Goal: Information Seeking & Learning: Learn about a topic

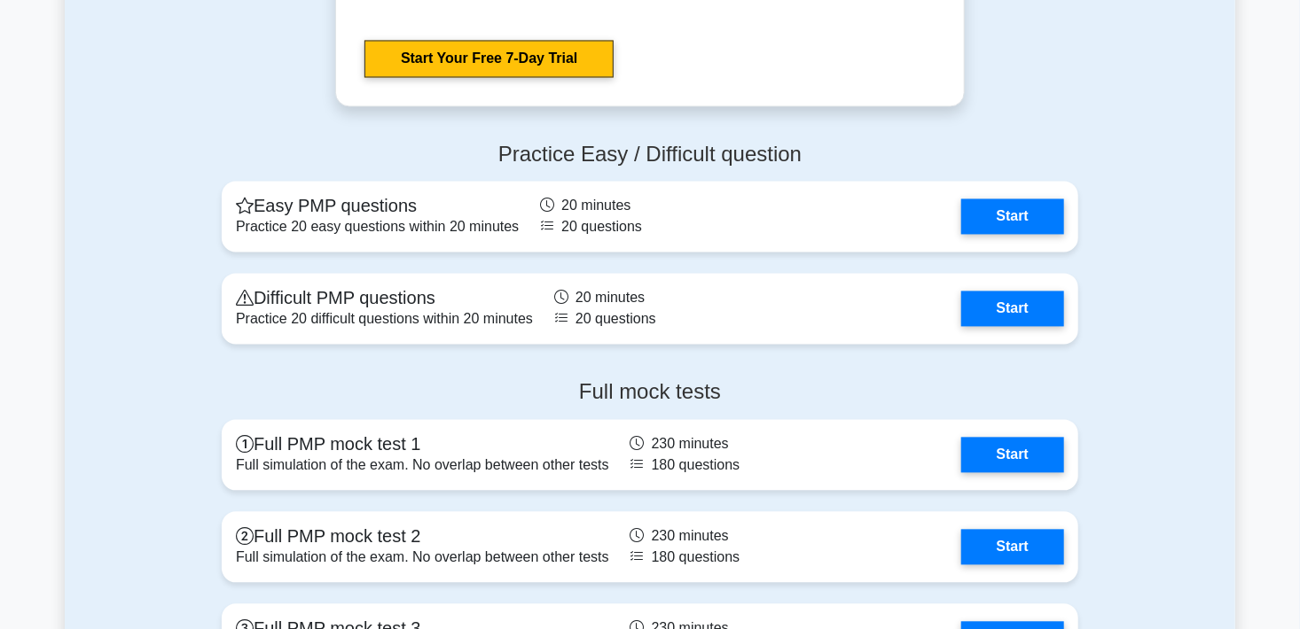
scroll to position [4860, 0]
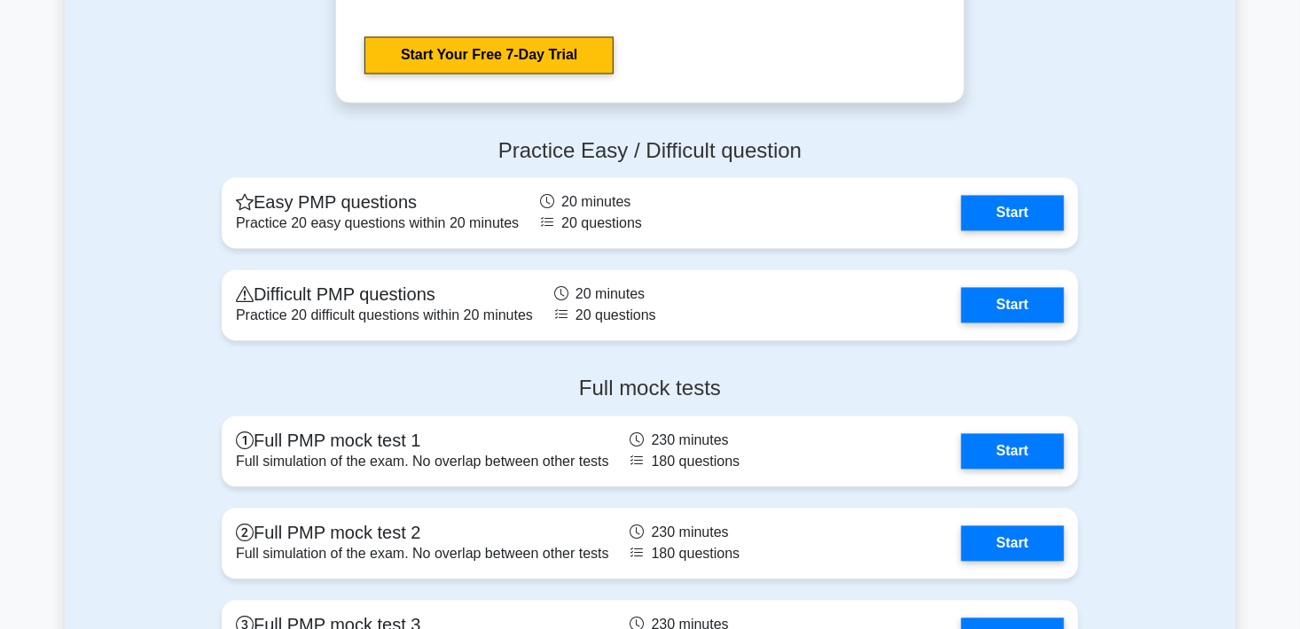
click at [961, 215] on link "Start" at bounding box center [1012, 213] width 103 height 35
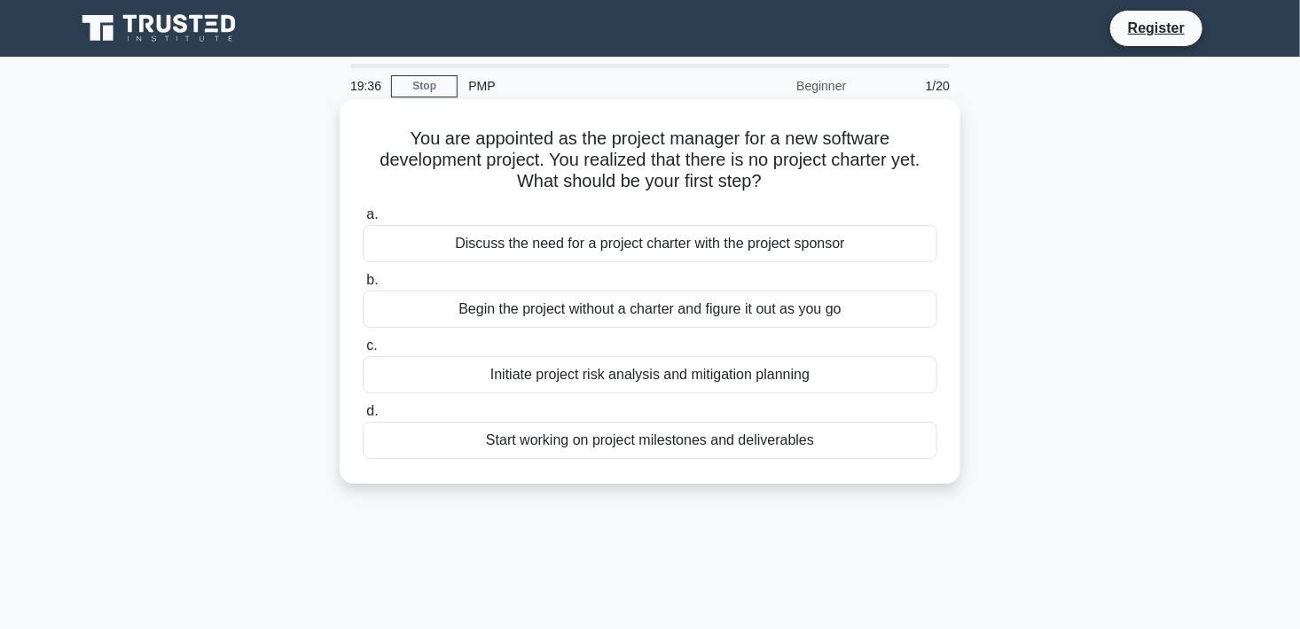
click at [610, 444] on div "Start working on project milestones and deliverables" at bounding box center [650, 440] width 574 height 37
click at [363, 418] on input "d. Start working on project milestones and deliverables" at bounding box center [363, 412] width 0 height 12
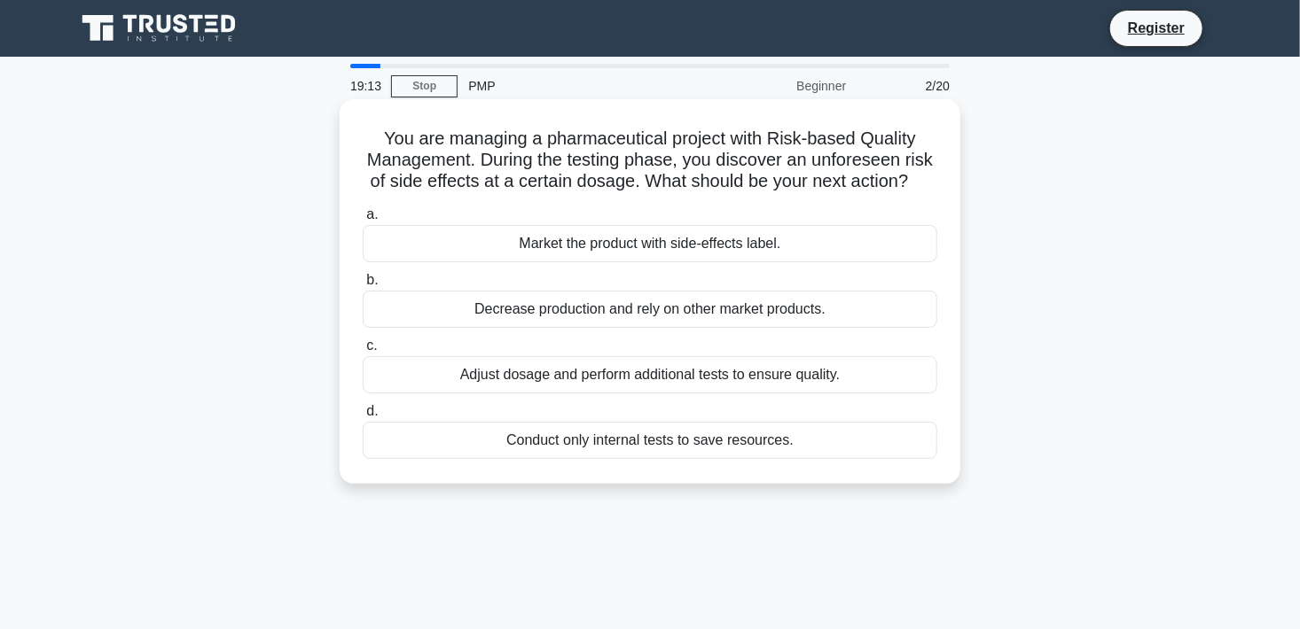
click at [547, 392] on div "Adjust dosage and perform additional tests to ensure quality." at bounding box center [650, 374] width 574 height 37
click at [363, 352] on input "c. Adjust dosage and perform additional tests to ensure quality." at bounding box center [363, 346] width 0 height 12
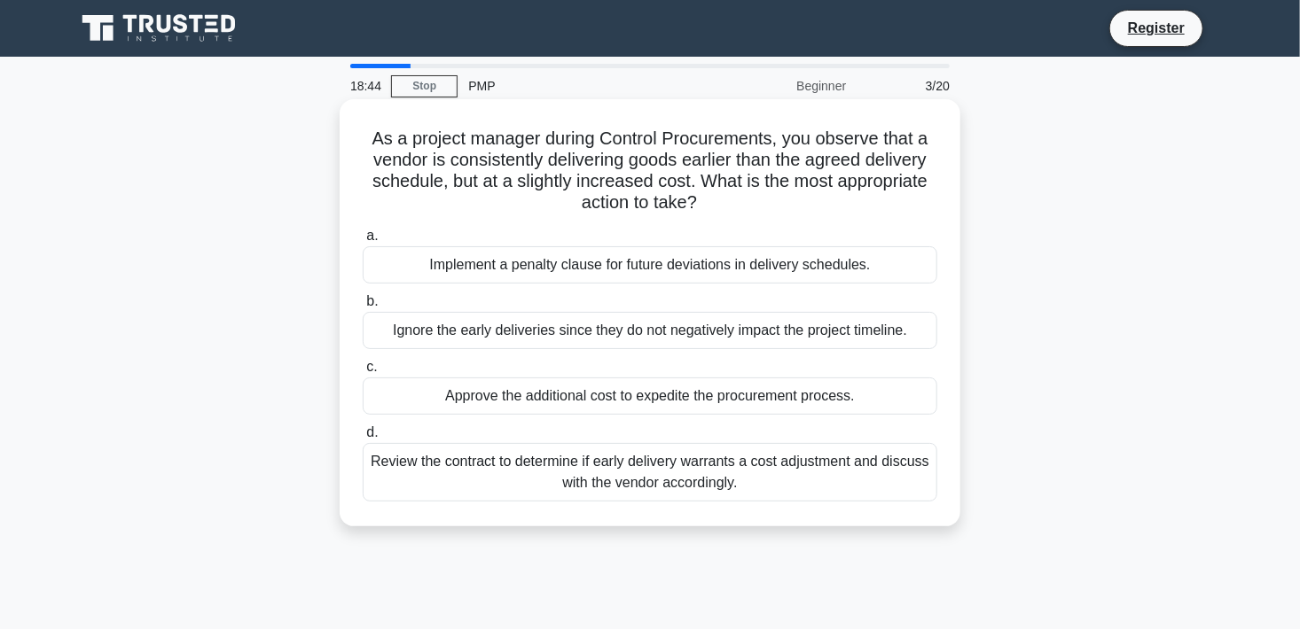
click at [568, 488] on div "Review the contract to determine if early delivery warrants a cost adjustment a…" at bounding box center [650, 472] width 574 height 59
click at [363, 439] on input "d. Review the contract to determine if early delivery warrants a cost adjustmen…" at bounding box center [363, 433] width 0 height 12
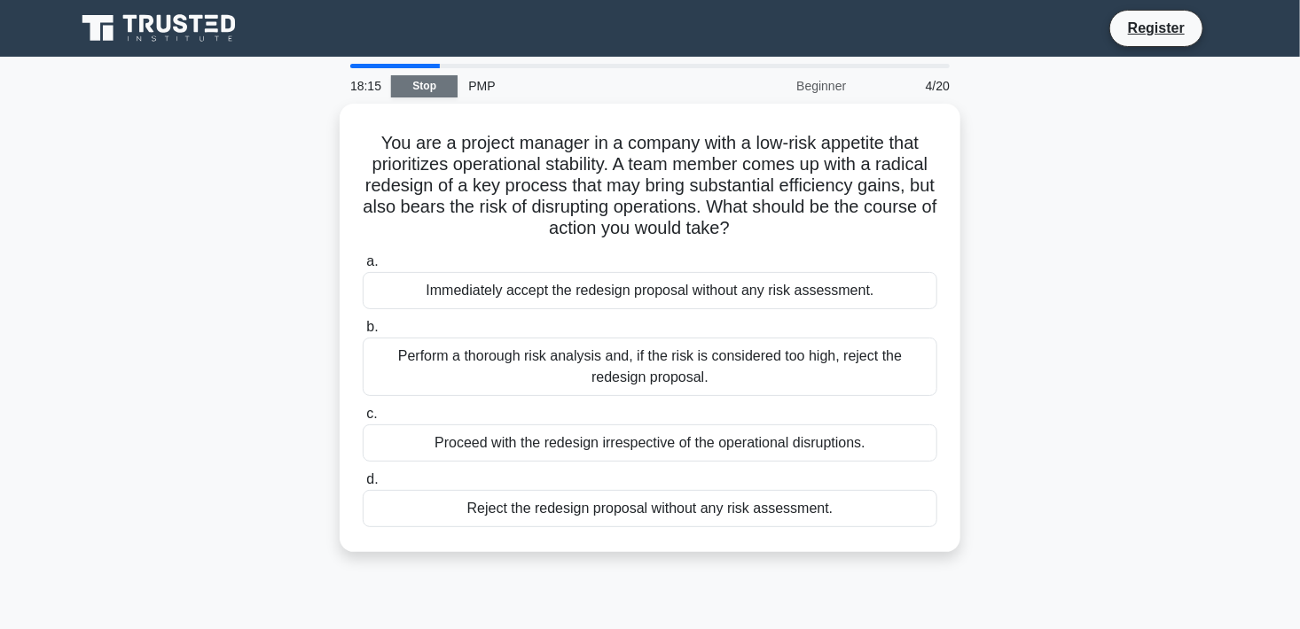
click at [426, 83] on link "Stop" at bounding box center [424, 86] width 66 height 22
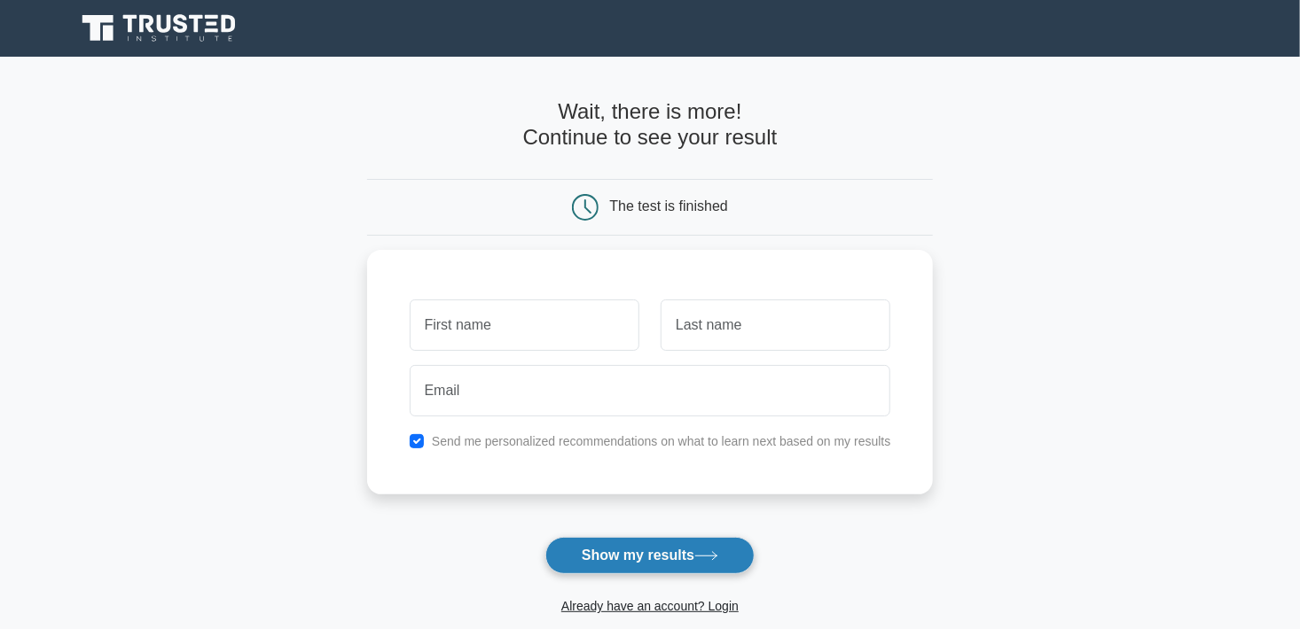
click at [697, 538] on button "Show my results" at bounding box center [649, 555] width 209 height 37
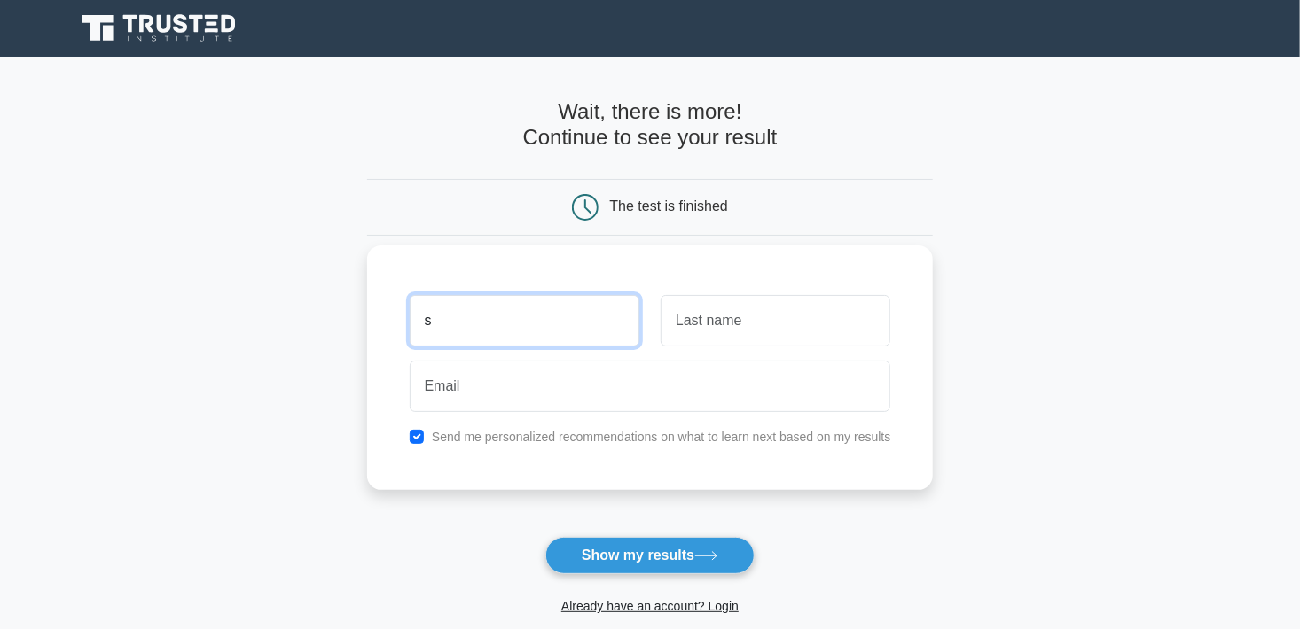
type input "s"
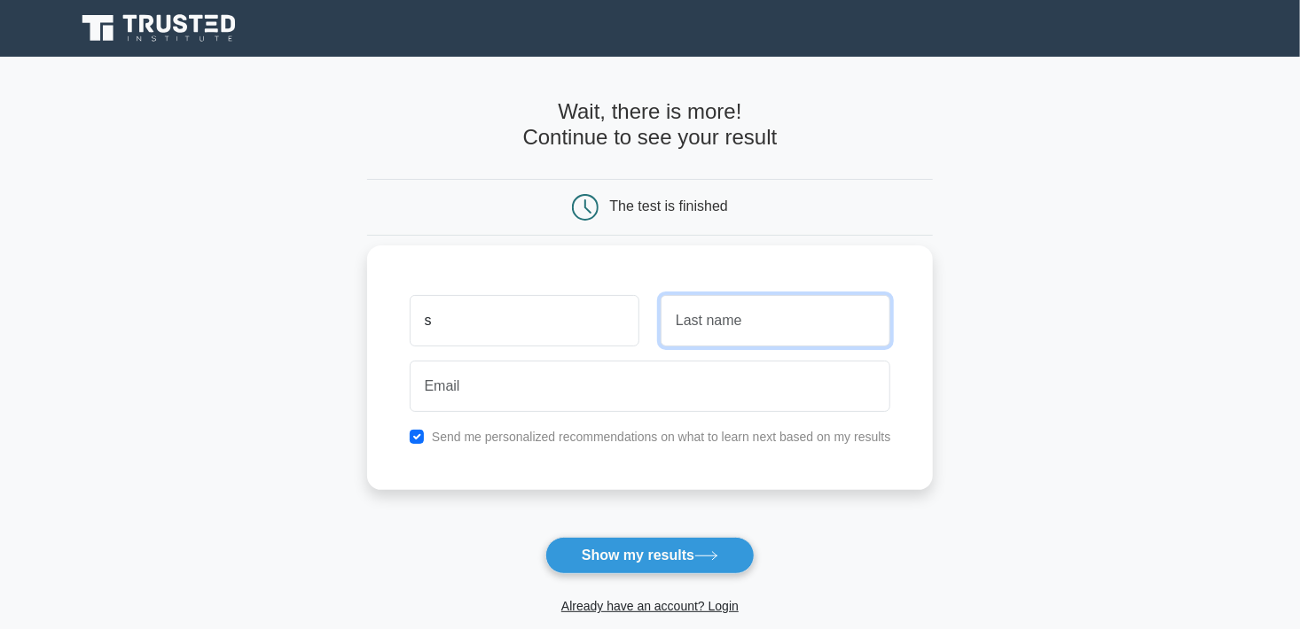
click at [754, 316] on input "text" at bounding box center [775, 320] width 230 height 51
type input "s"
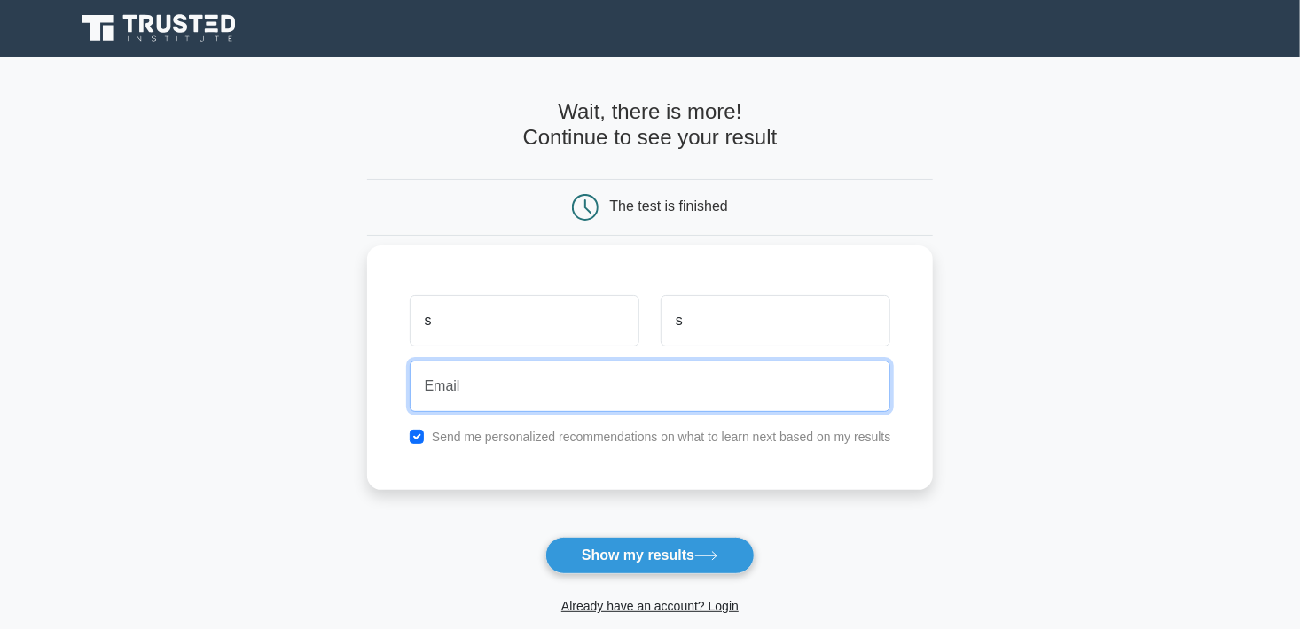
click at [673, 388] on input "email" at bounding box center [650, 386] width 481 height 51
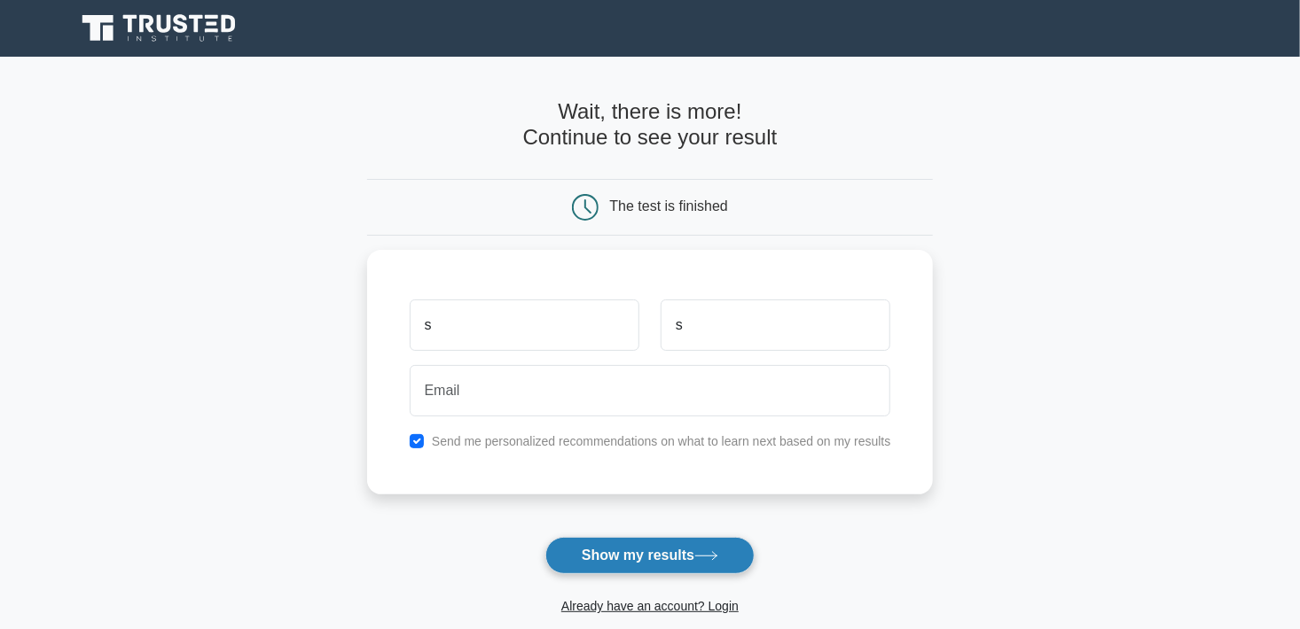
click at [670, 548] on button "Show my results" at bounding box center [649, 555] width 209 height 37
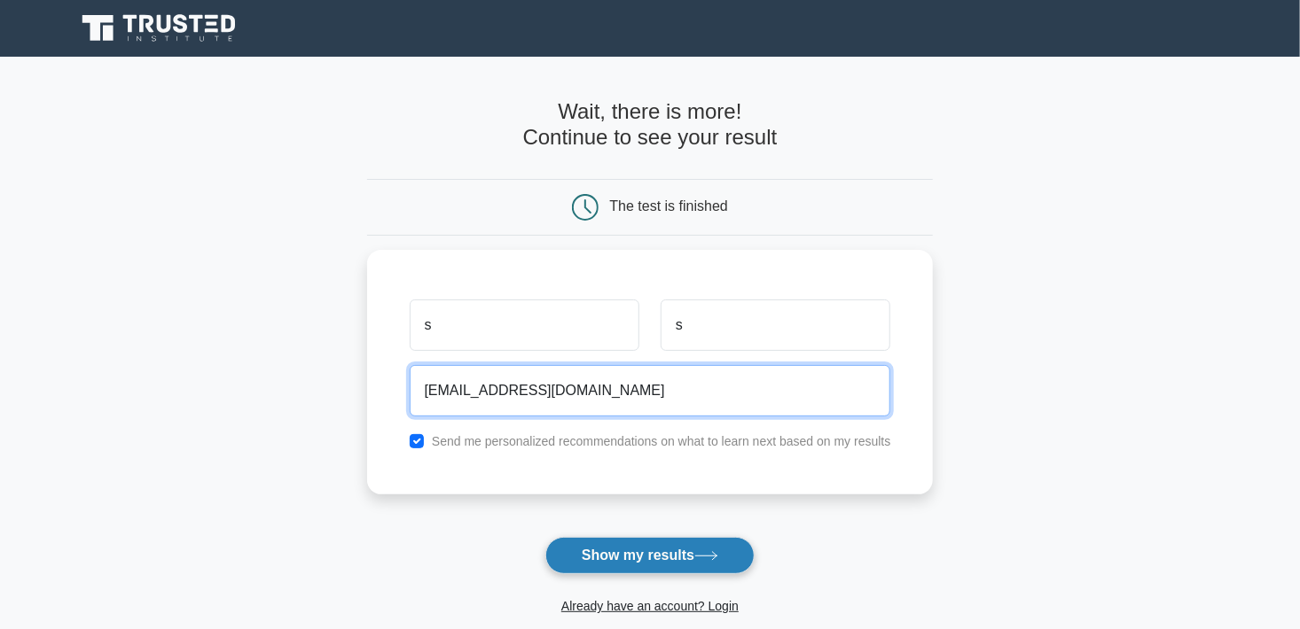
type input "sanzhar.sailaubek@gmail.com"
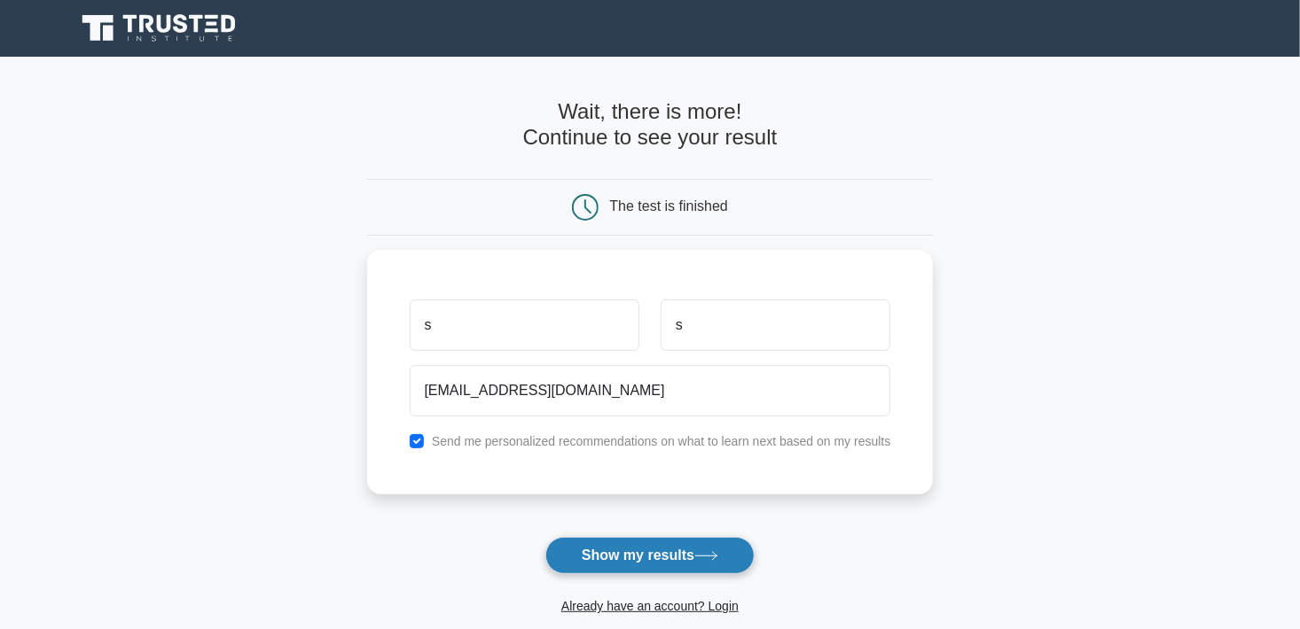
click at [660, 539] on button "Show my results" at bounding box center [649, 555] width 209 height 37
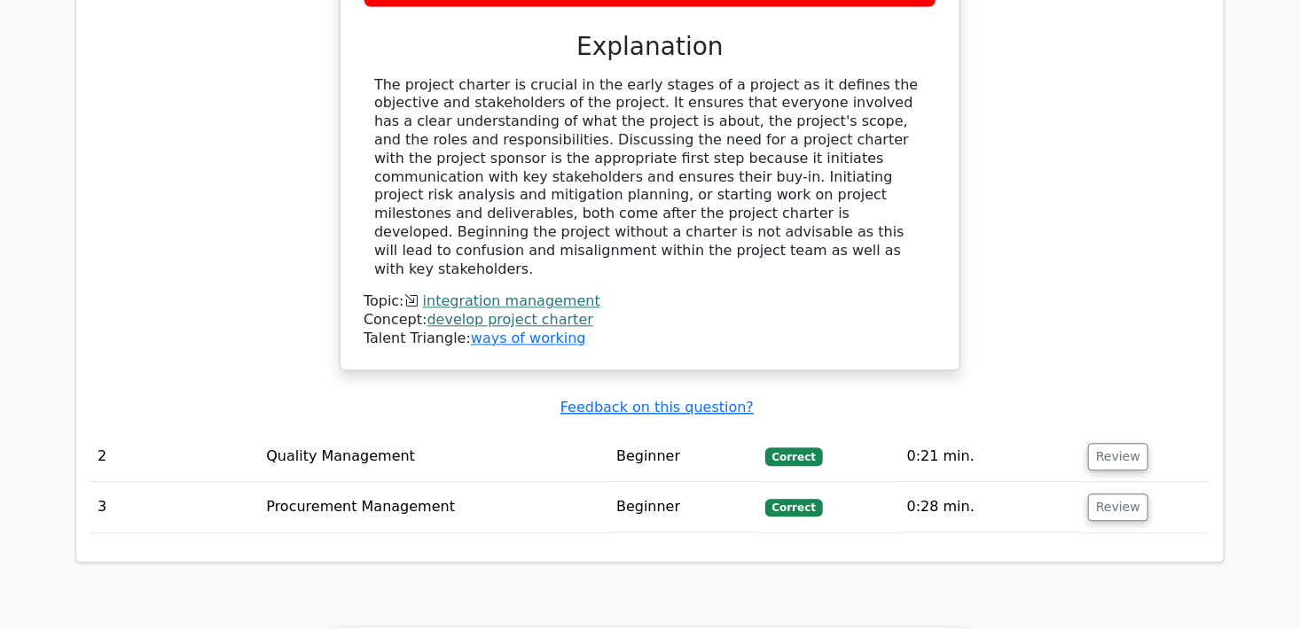
scroll to position [1851, 0]
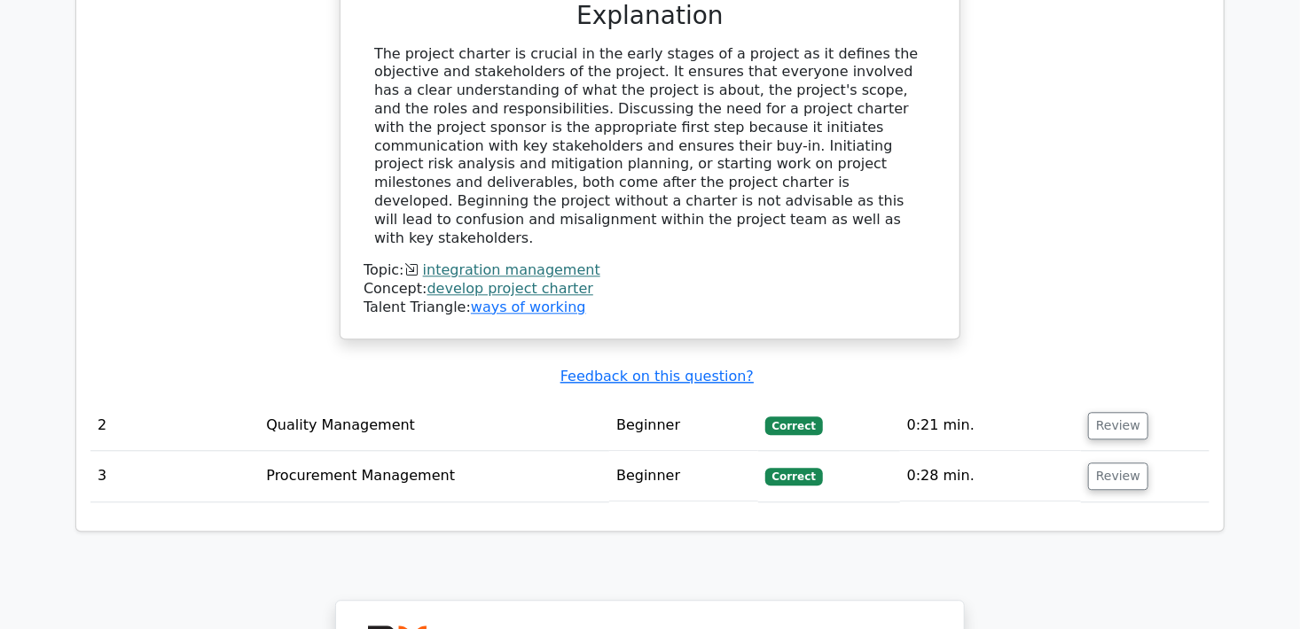
click at [670, 401] on td "Beginner" at bounding box center [683, 426] width 148 height 51
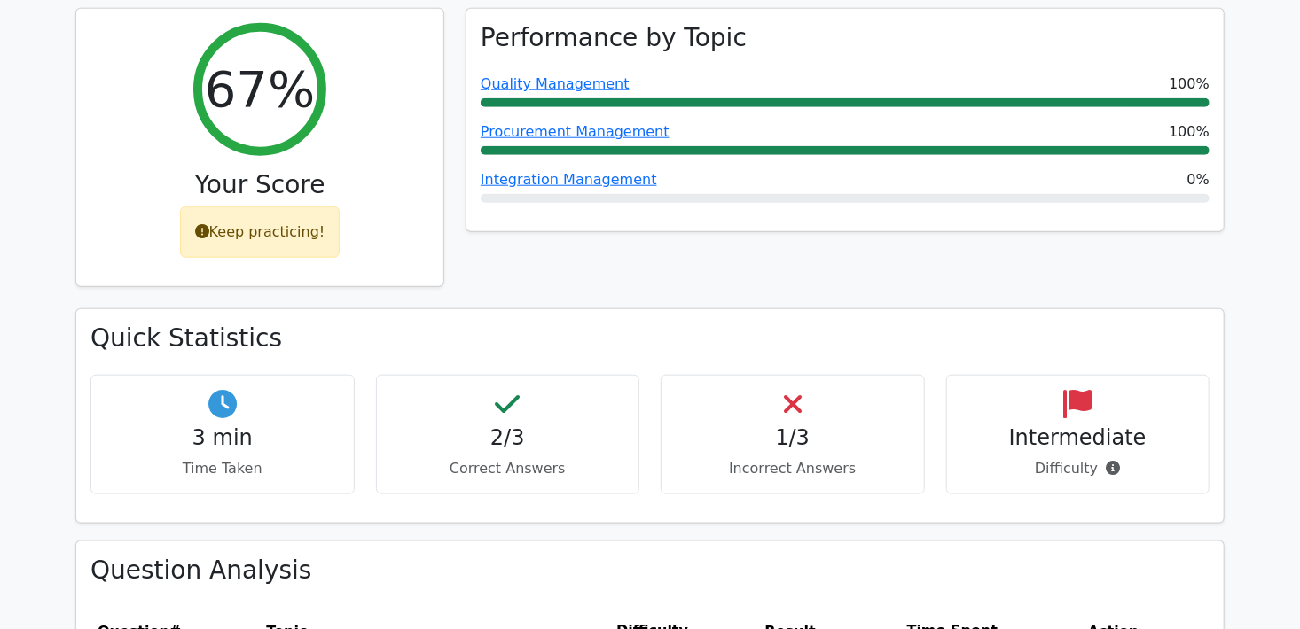
scroll to position [780, 0]
